Goal: Check status: Check status

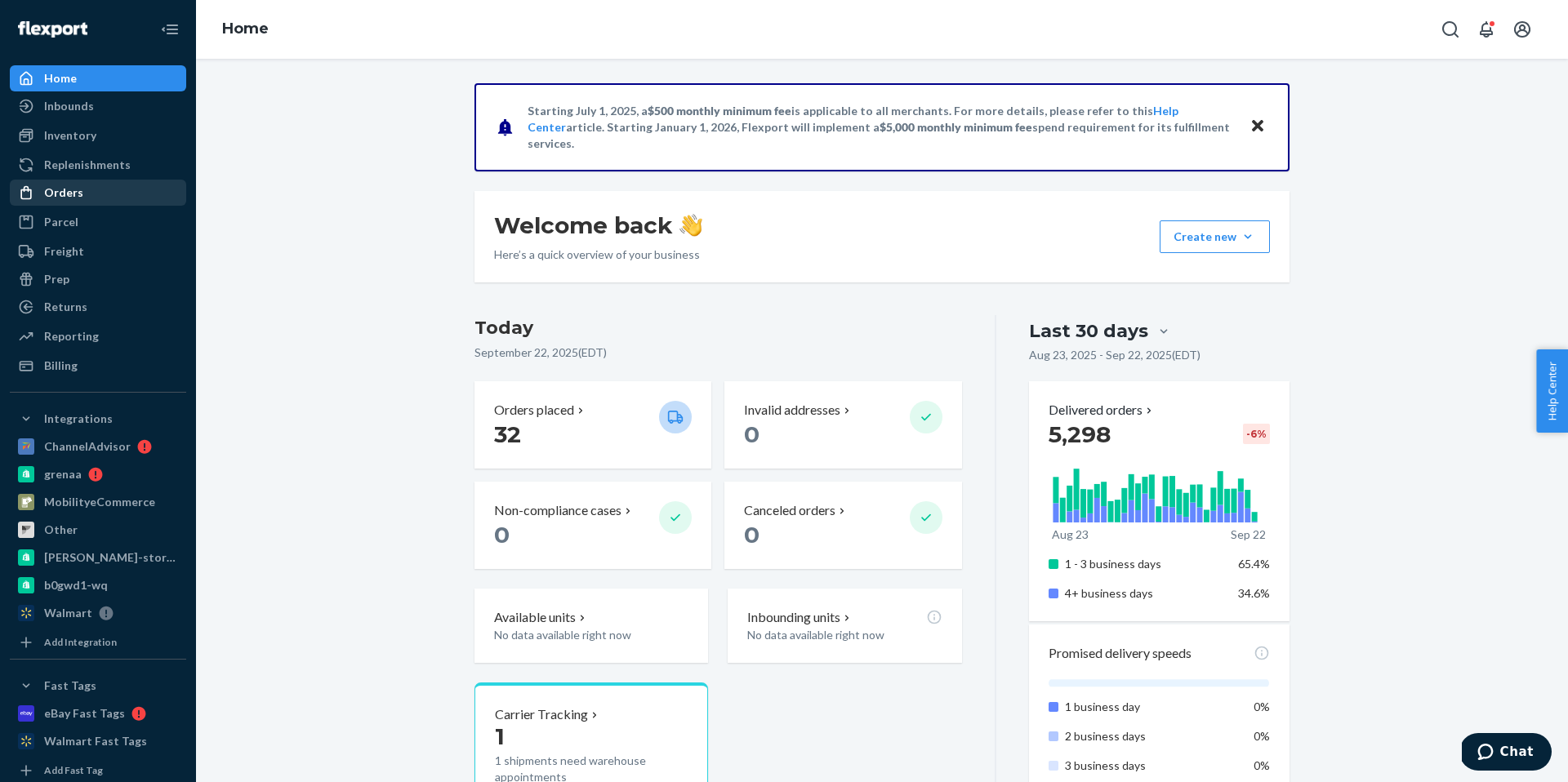
click at [94, 185] on div "Orders" at bounding box center [98, 192] width 173 height 23
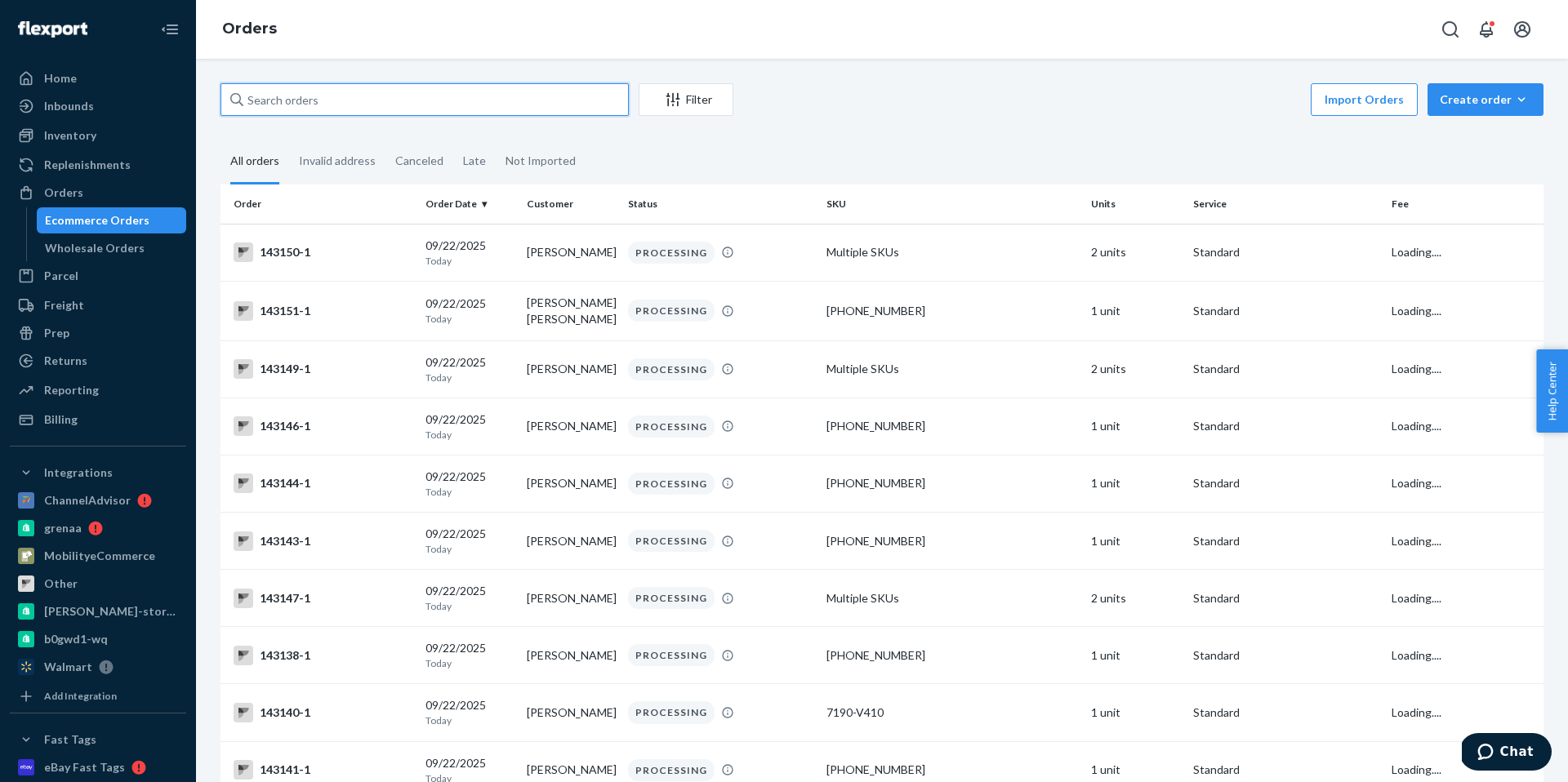
click at [405, 98] on input "text" at bounding box center [424, 99] width 408 height 33
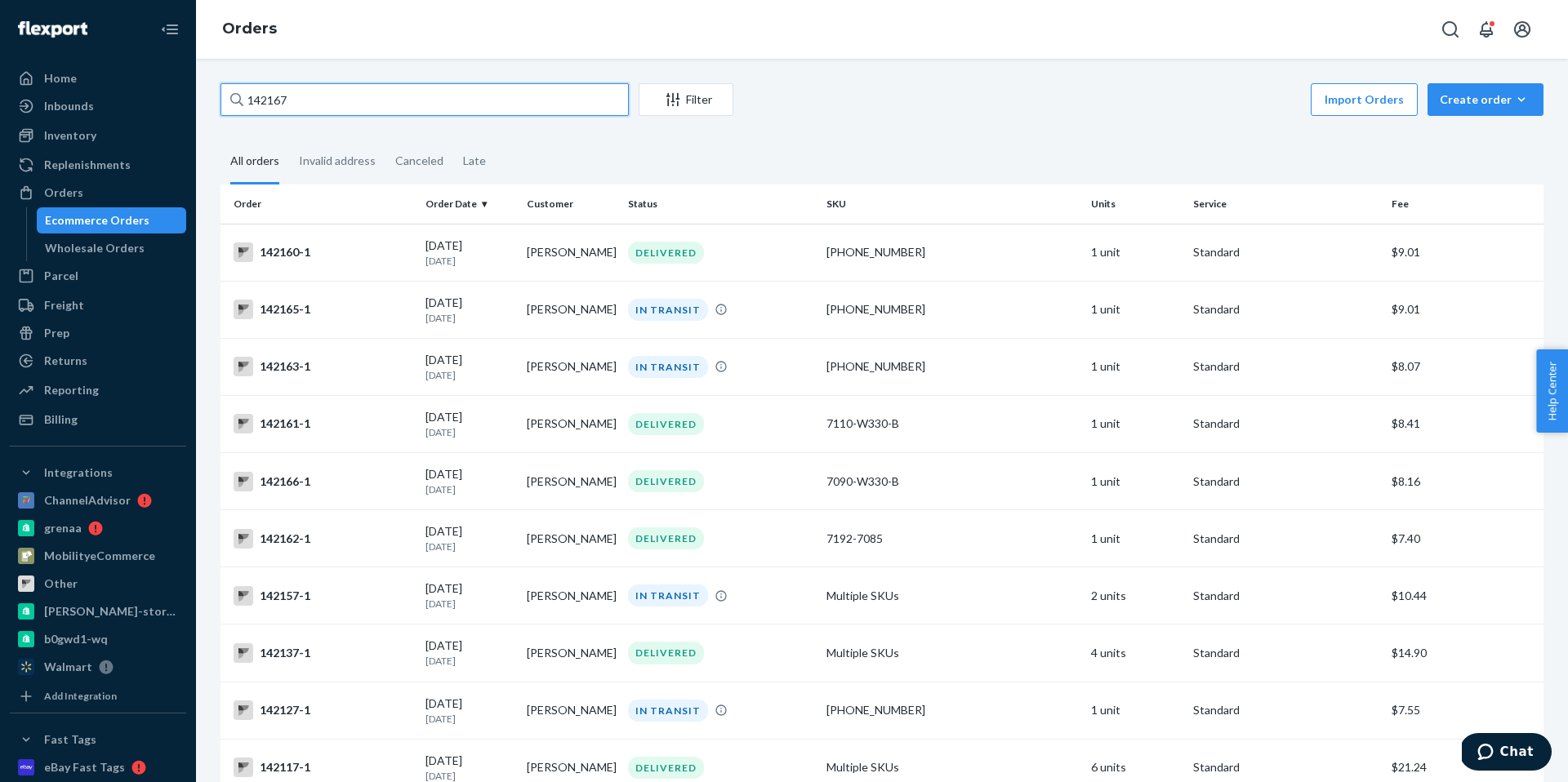
drag, startPoint x: 277, startPoint y: 106, endPoint x: 297, endPoint y: 103, distance: 20.2
click at [297, 103] on input "142167" at bounding box center [424, 99] width 408 height 33
drag, startPoint x: 273, startPoint y: 105, endPoint x: 323, endPoint y: 105, distance: 50.0
click at [323, 105] on input "142147" at bounding box center [424, 99] width 408 height 33
drag, startPoint x: 276, startPoint y: 100, endPoint x: 300, endPoint y: 100, distance: 24.0
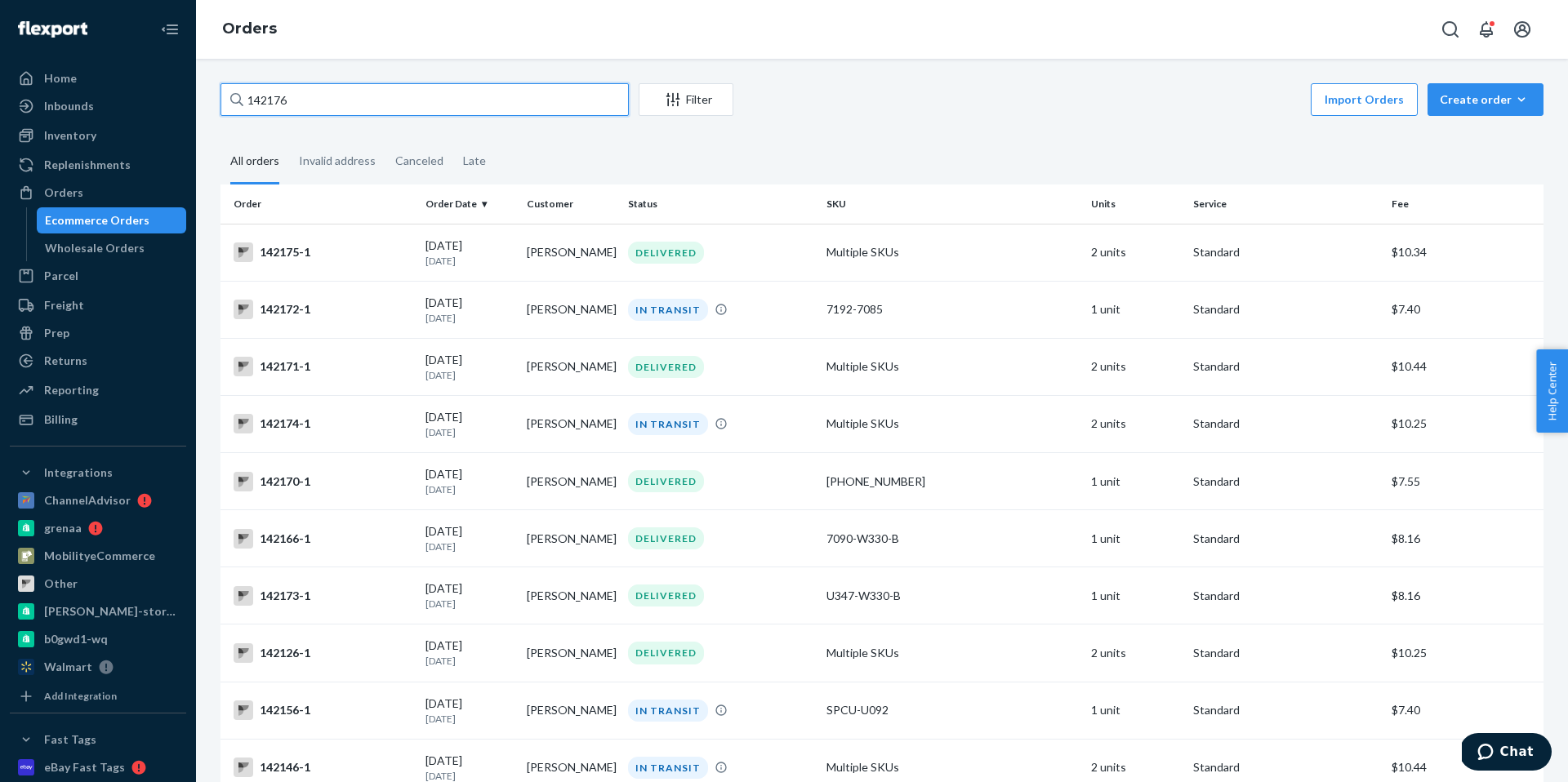
click at [300, 100] on input "142176" at bounding box center [424, 99] width 408 height 33
drag, startPoint x: 267, startPoint y: 102, endPoint x: 305, endPoint y: 102, distance: 38.0
click at [305, 102] on input "142197" at bounding box center [424, 99] width 408 height 33
drag, startPoint x: 305, startPoint y: 101, endPoint x: 233, endPoint y: 101, distance: 72.0
click at [232, 101] on div "142167" at bounding box center [424, 99] width 408 height 33
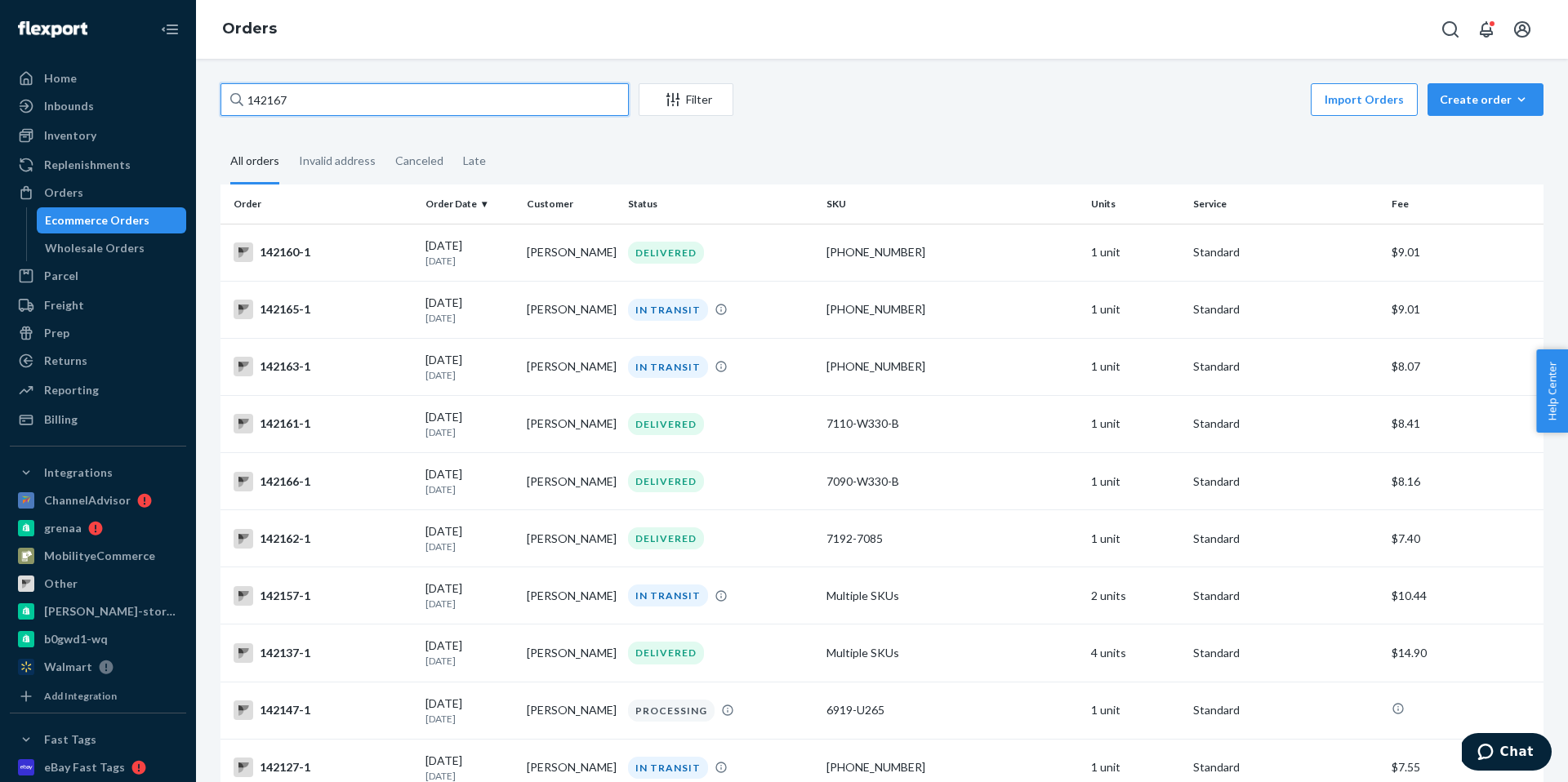
paste input "577109201958572754"
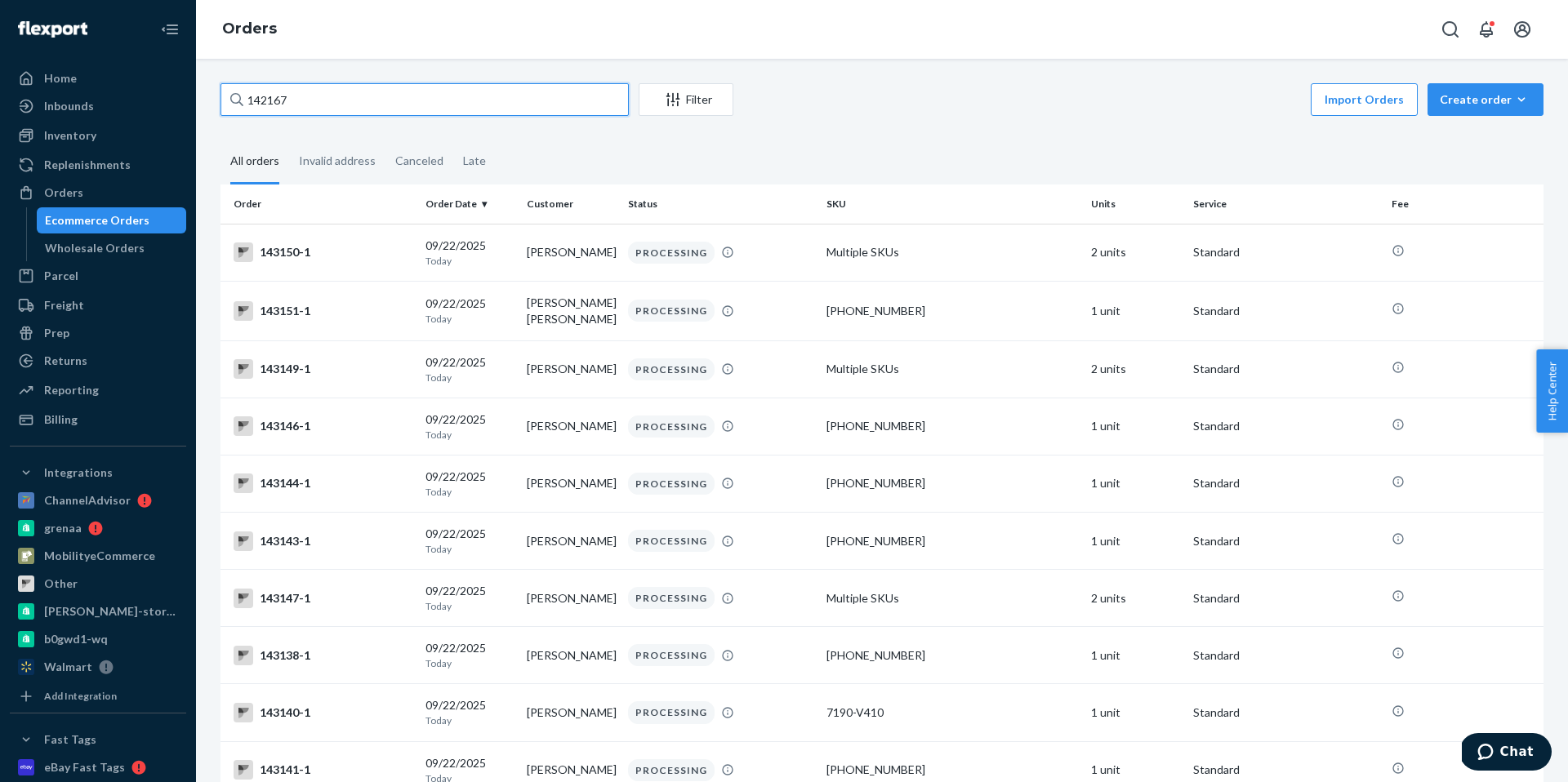
click at [303, 109] on input "142167" at bounding box center [424, 99] width 408 height 33
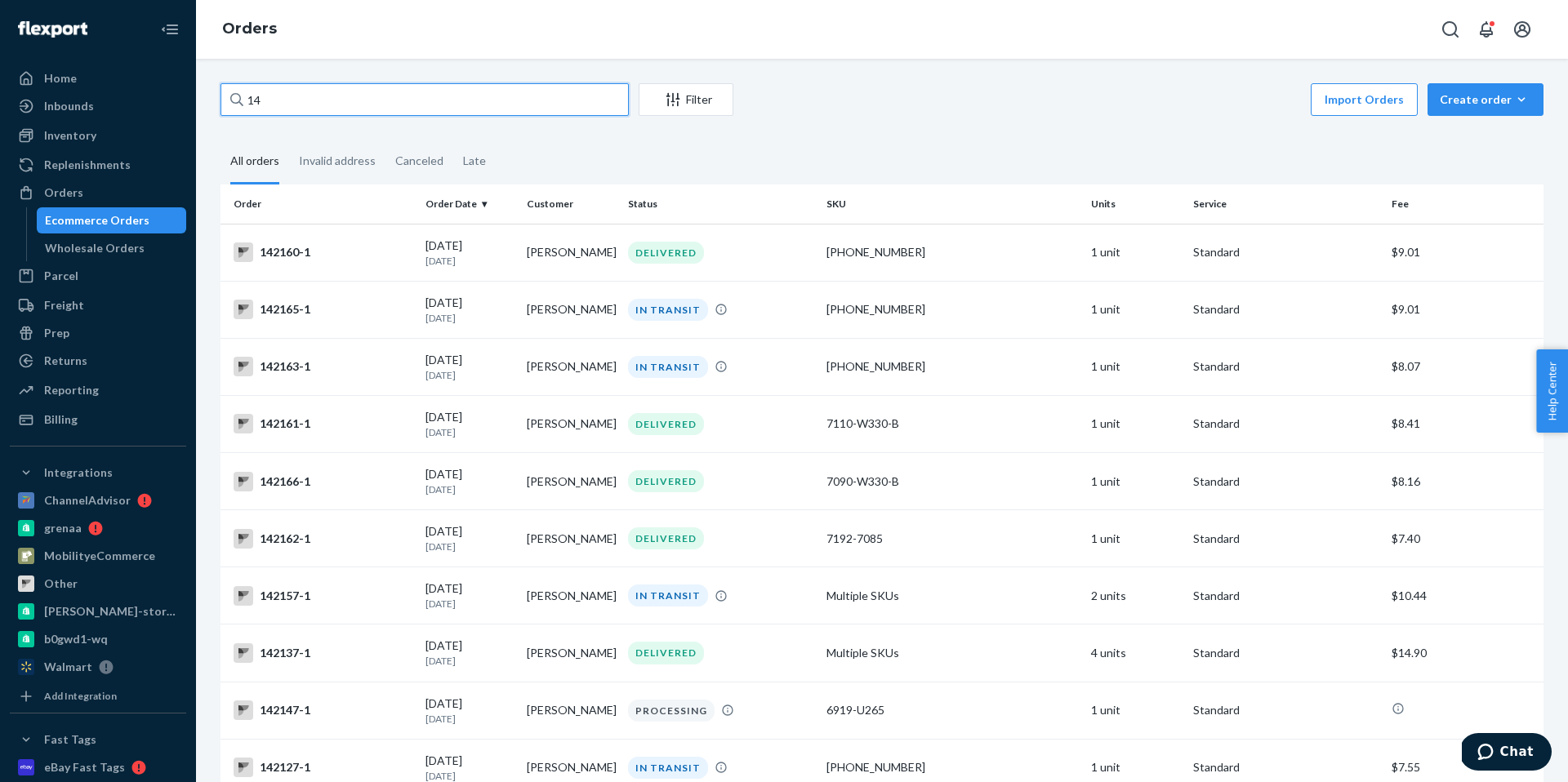
type input "1"
drag, startPoint x: 278, startPoint y: 97, endPoint x: 308, endPoint y: 97, distance: 30.0
click at [308, 97] on input "142167" at bounding box center [424, 99] width 408 height 33
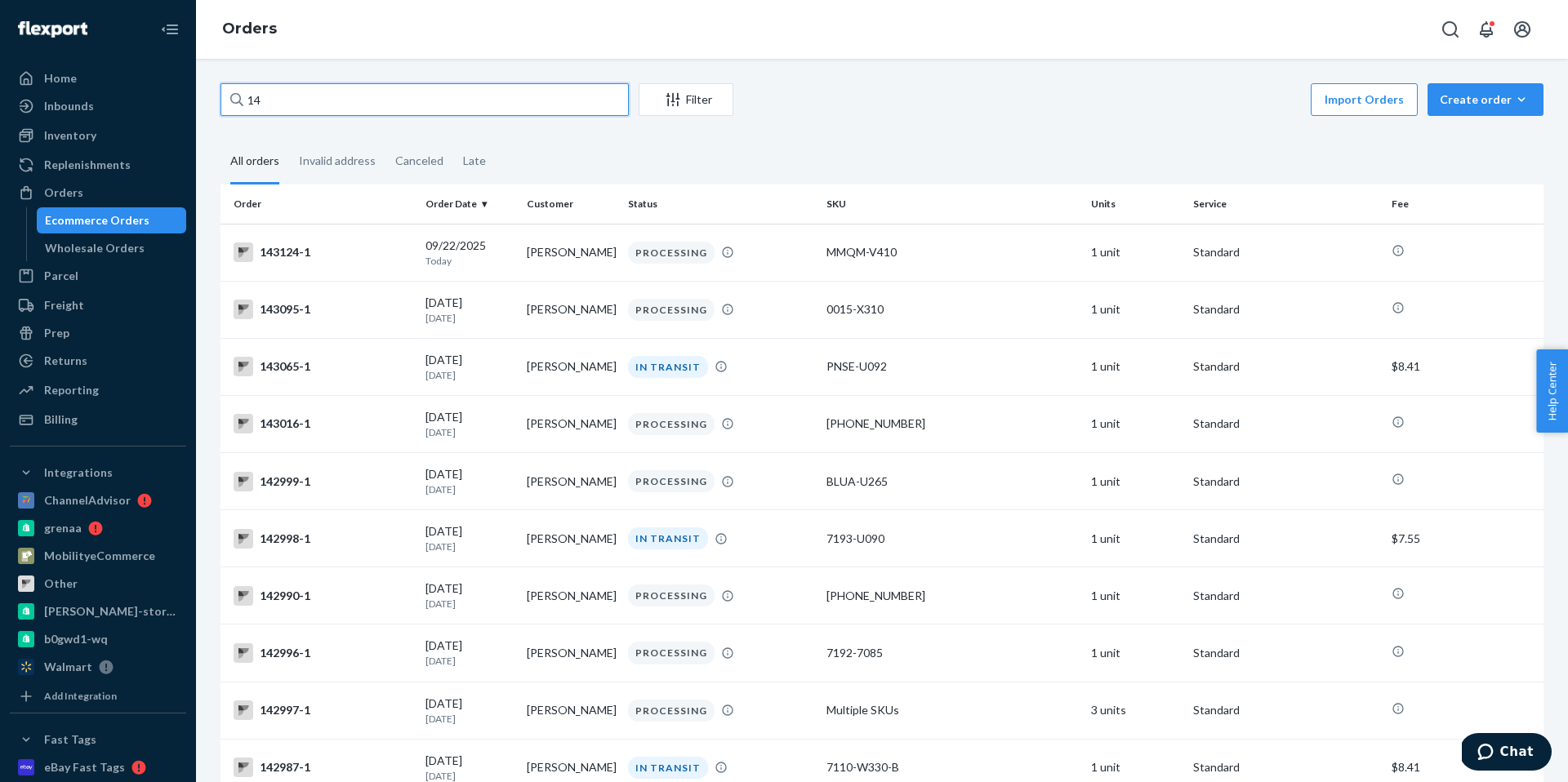
type input "1"
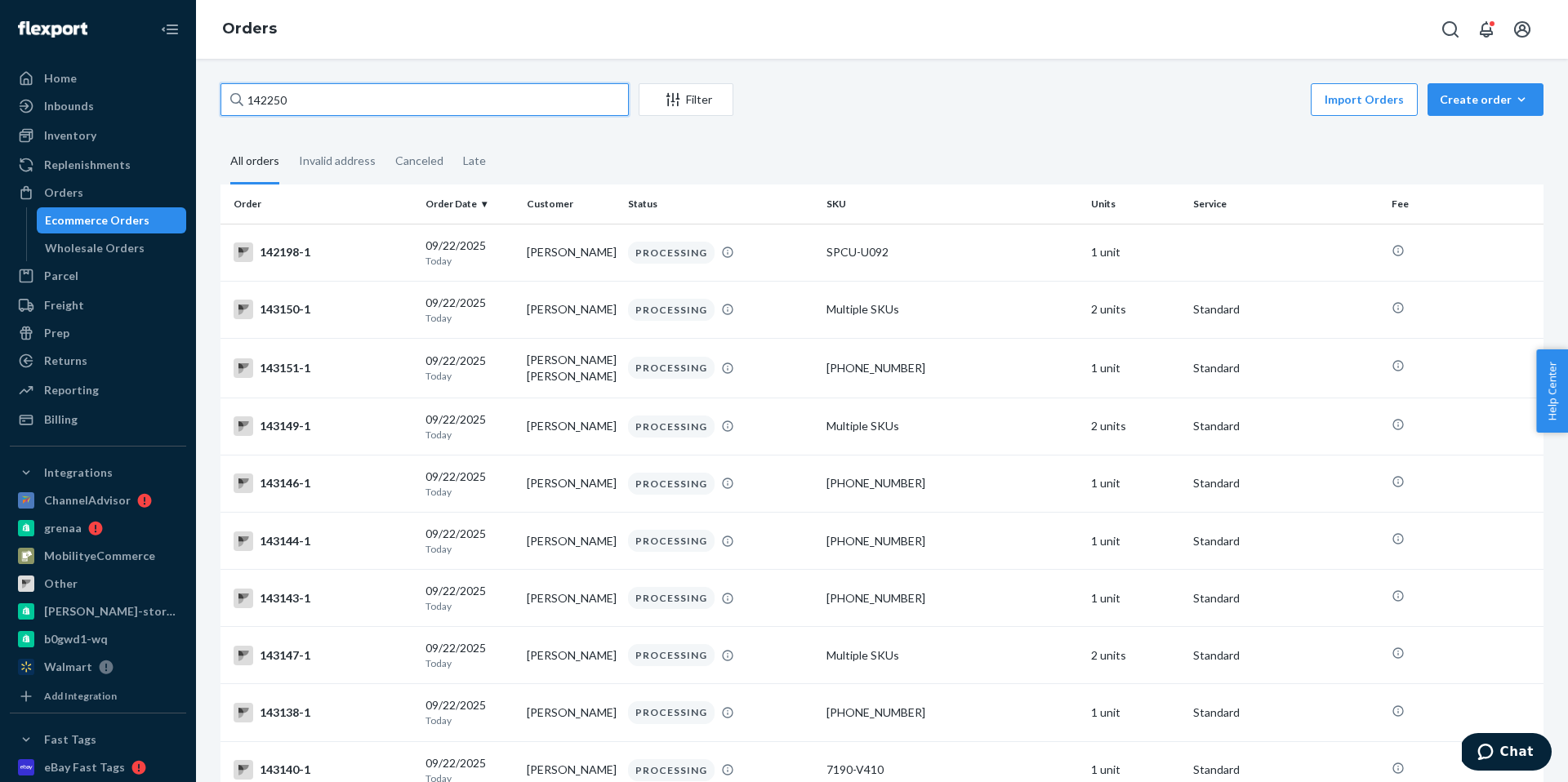
drag, startPoint x: 299, startPoint y: 100, endPoint x: 193, endPoint y: 100, distance: 106.0
click at [193, 100] on div "Home Inbounds Shipping Plans Problems Inventory Products Replenishments Orders …" at bounding box center [784, 391] width 1568 height 782
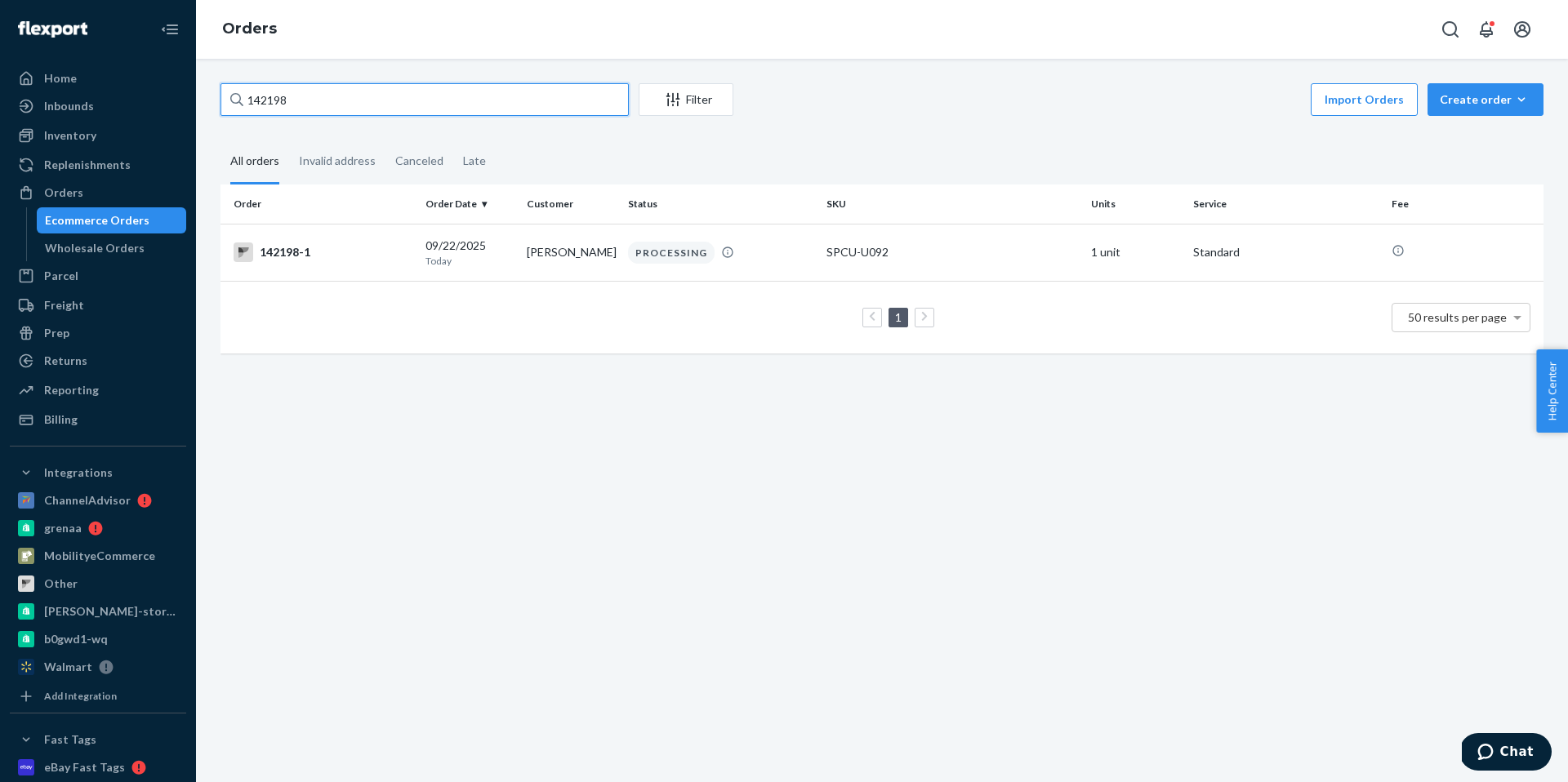
drag, startPoint x: 267, startPoint y: 101, endPoint x: 302, endPoint y: 101, distance: 35.0
click at [302, 101] on input "142198" at bounding box center [424, 99] width 408 height 33
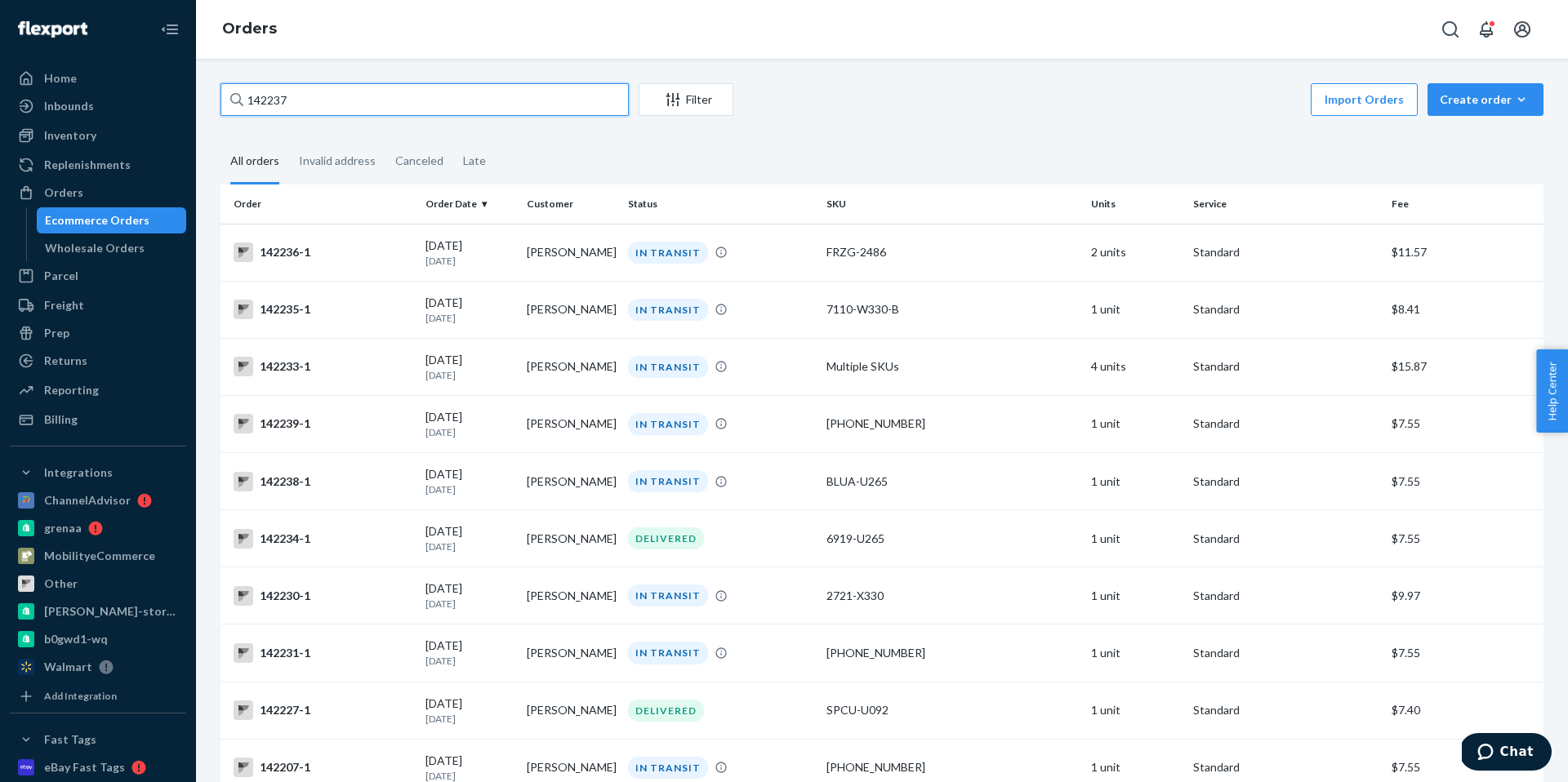
drag, startPoint x: 266, startPoint y: 98, endPoint x: 331, endPoint y: 98, distance: 65.0
click at [331, 98] on input "142237" at bounding box center [424, 99] width 408 height 33
click at [281, 98] on input "142237" at bounding box center [424, 99] width 408 height 33
drag, startPoint x: 326, startPoint y: 98, endPoint x: 239, endPoint y: 95, distance: 87.1
click at [239, 95] on div "142237" at bounding box center [424, 99] width 408 height 33
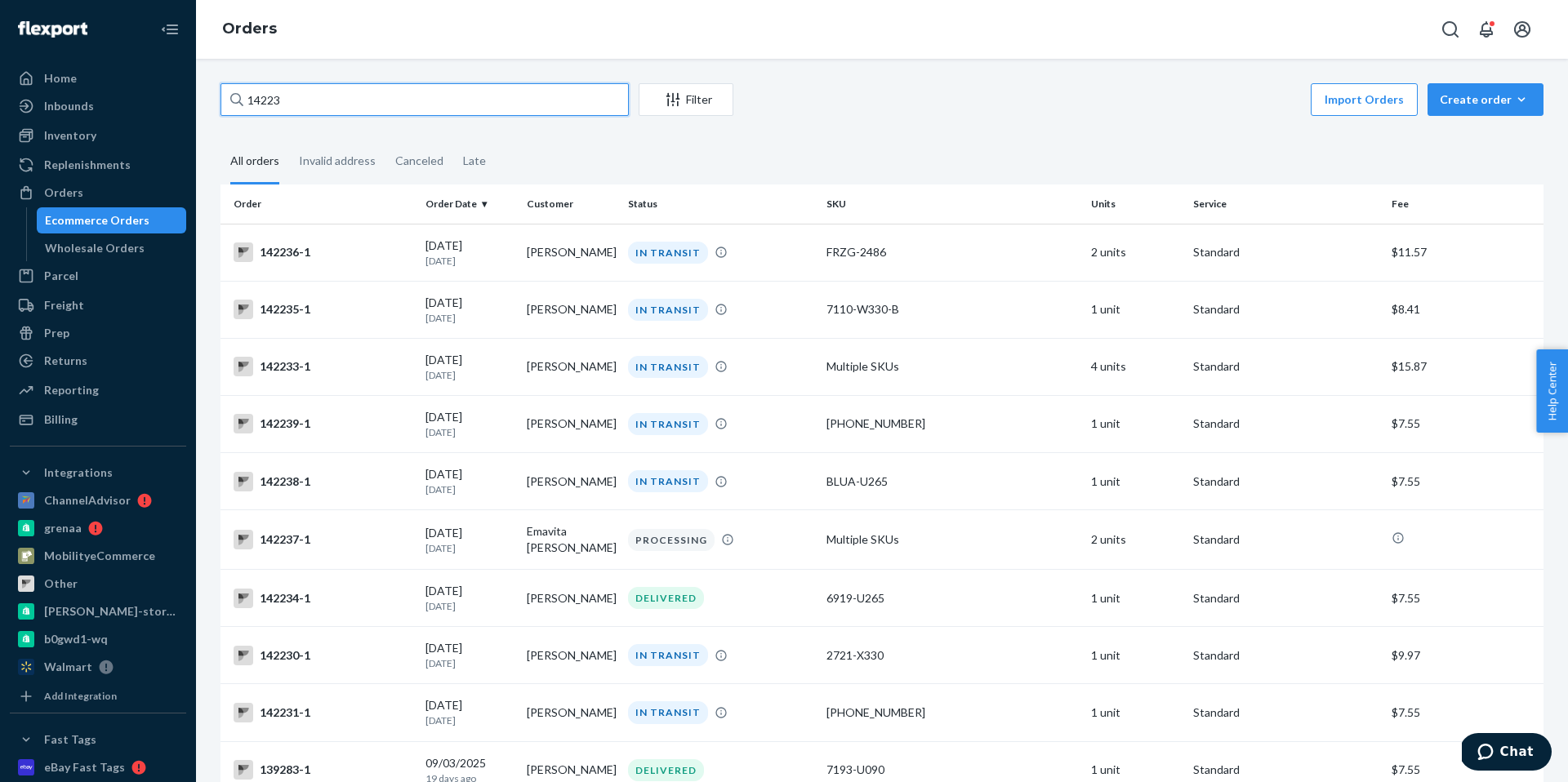
drag, startPoint x: 268, startPoint y: 100, endPoint x: 319, endPoint y: 100, distance: 51.0
click at [319, 100] on input "14223" at bounding box center [424, 99] width 408 height 33
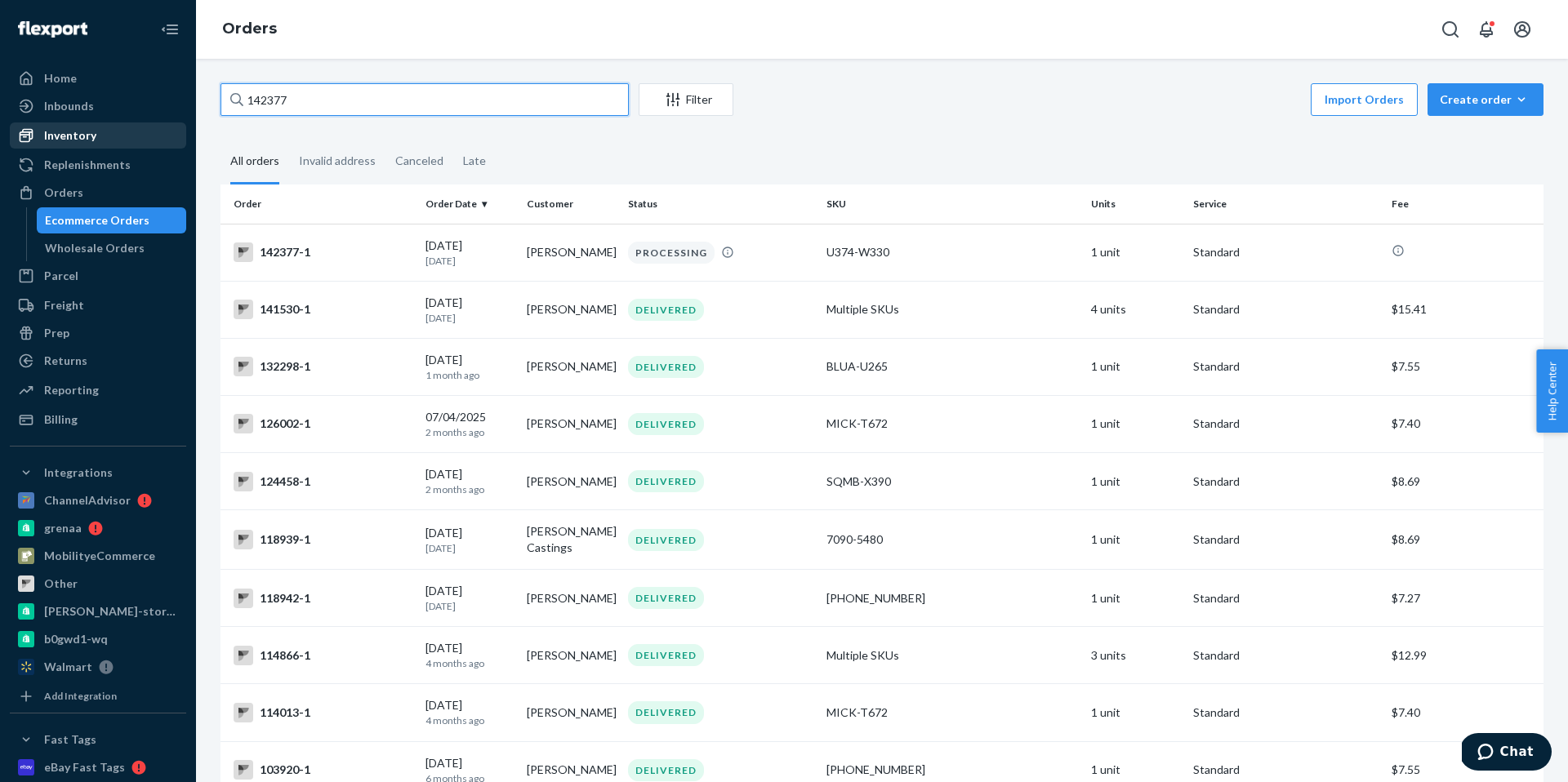
type input "142377"
